Goal: Transaction & Acquisition: Obtain resource

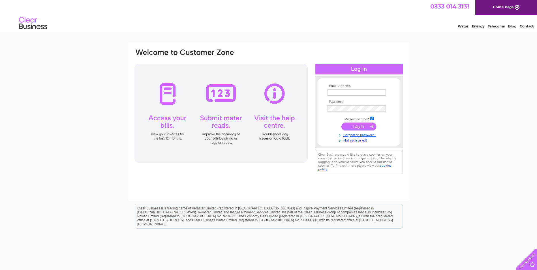
type input "hgjonesmotors@aol.com"
click at [359, 122] on td at bounding box center [359, 126] width 66 height 11
click at [359, 124] on input "submit" at bounding box center [359, 127] width 35 height 8
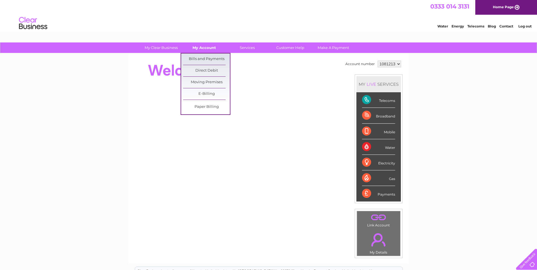
click at [205, 45] on link "My Account" at bounding box center [204, 48] width 47 height 10
click at [205, 59] on link "Bills and Payments" at bounding box center [206, 59] width 47 height 11
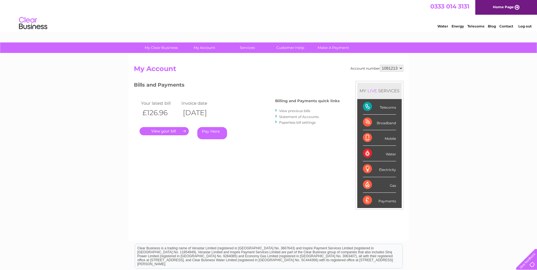
click at [167, 130] on link "." at bounding box center [164, 131] width 49 height 8
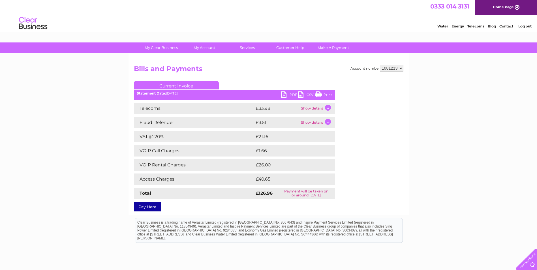
click at [282, 94] on link "PDF" at bounding box center [289, 96] width 17 height 8
click at [288, 93] on link "PDF" at bounding box center [289, 96] width 17 height 8
click at [163, 82] on link "Current Invoice" at bounding box center [176, 85] width 85 height 9
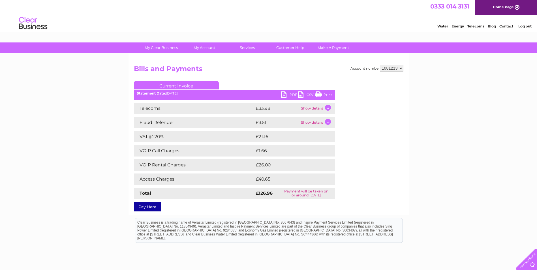
click at [163, 82] on link "Current Invoice" at bounding box center [176, 85] width 85 height 9
drag, startPoint x: 163, startPoint y: 82, endPoint x: 141, endPoint y: 83, distance: 21.8
click at [141, 83] on link "Current Invoice" at bounding box center [176, 85] width 85 height 9
